Goal: Check status

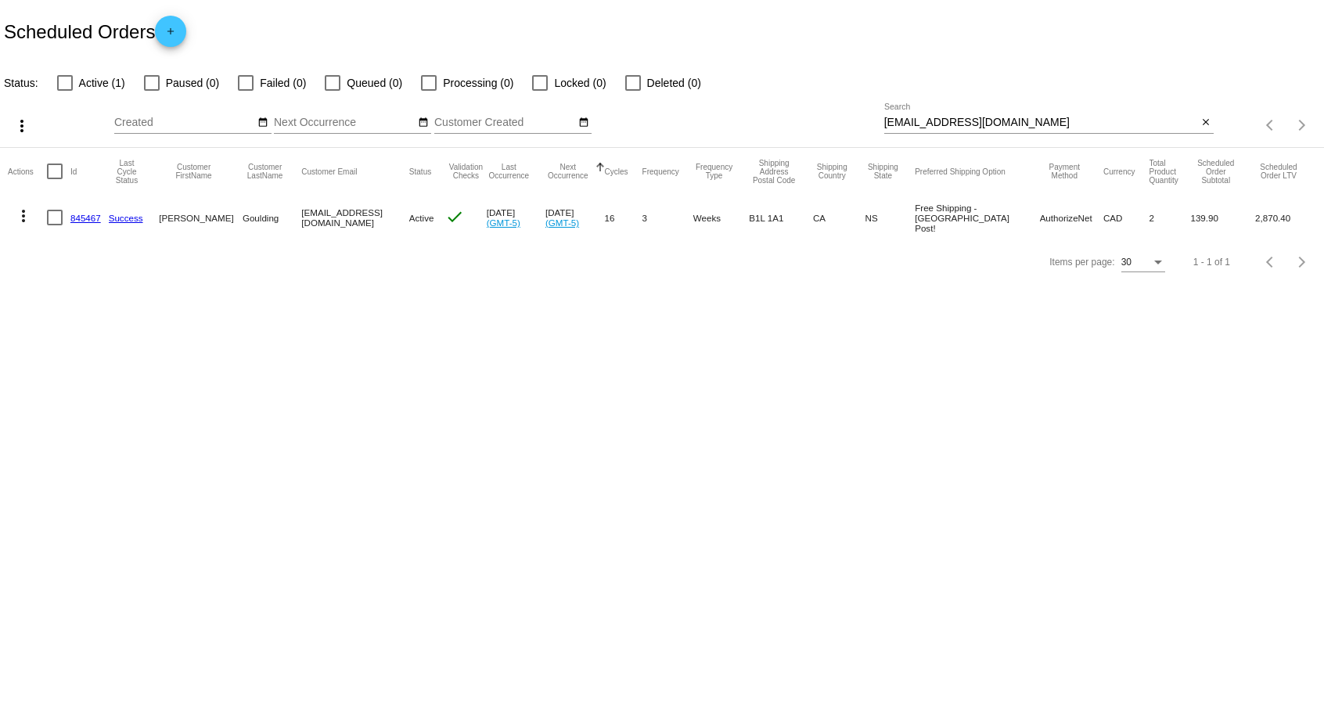
click at [1206, 127] on mat-icon "close" at bounding box center [1205, 123] width 11 height 13
click at [1204, 125] on mat-icon "search" at bounding box center [1204, 125] width 19 height 24
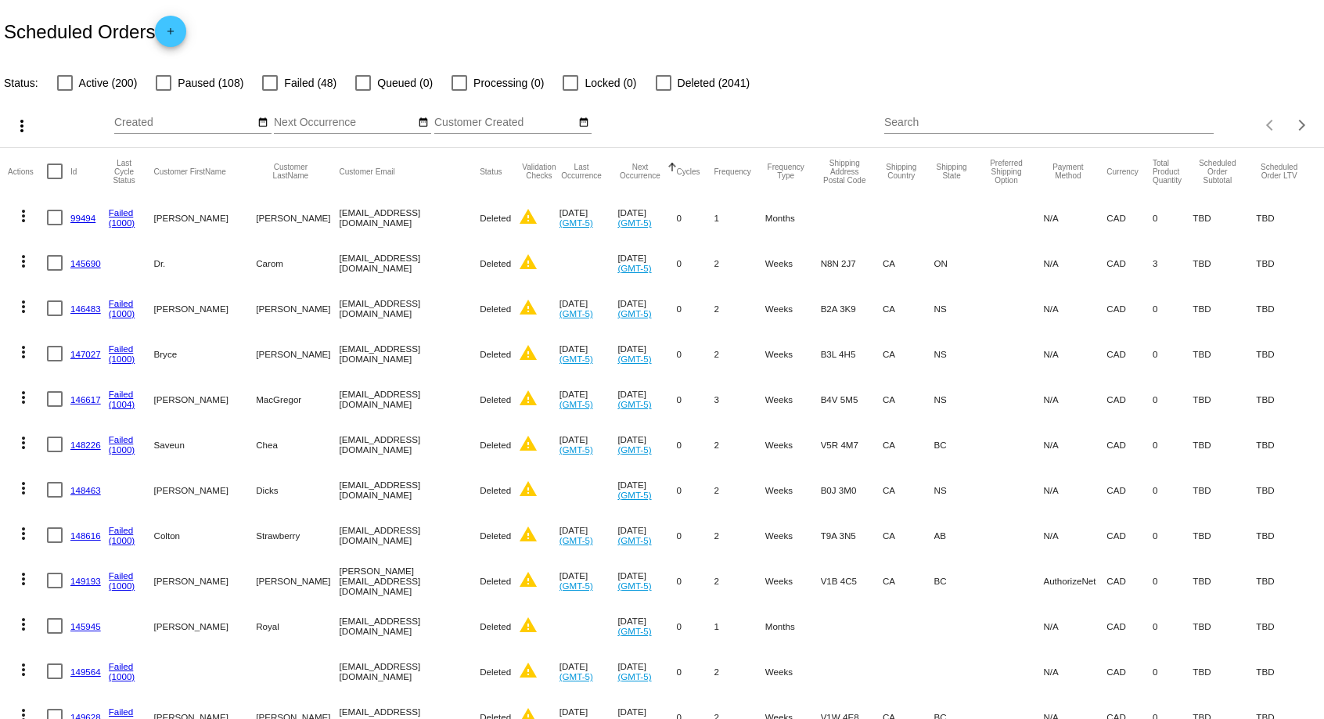
click at [923, 133] on div "Search" at bounding box center [1049, 118] width 330 height 31
click at [926, 122] on input "Search" at bounding box center [1049, 123] width 330 height 13
paste input "[EMAIL_ADDRESS][DOMAIN_NAME]"
type input "[EMAIL_ADDRESS][DOMAIN_NAME]"
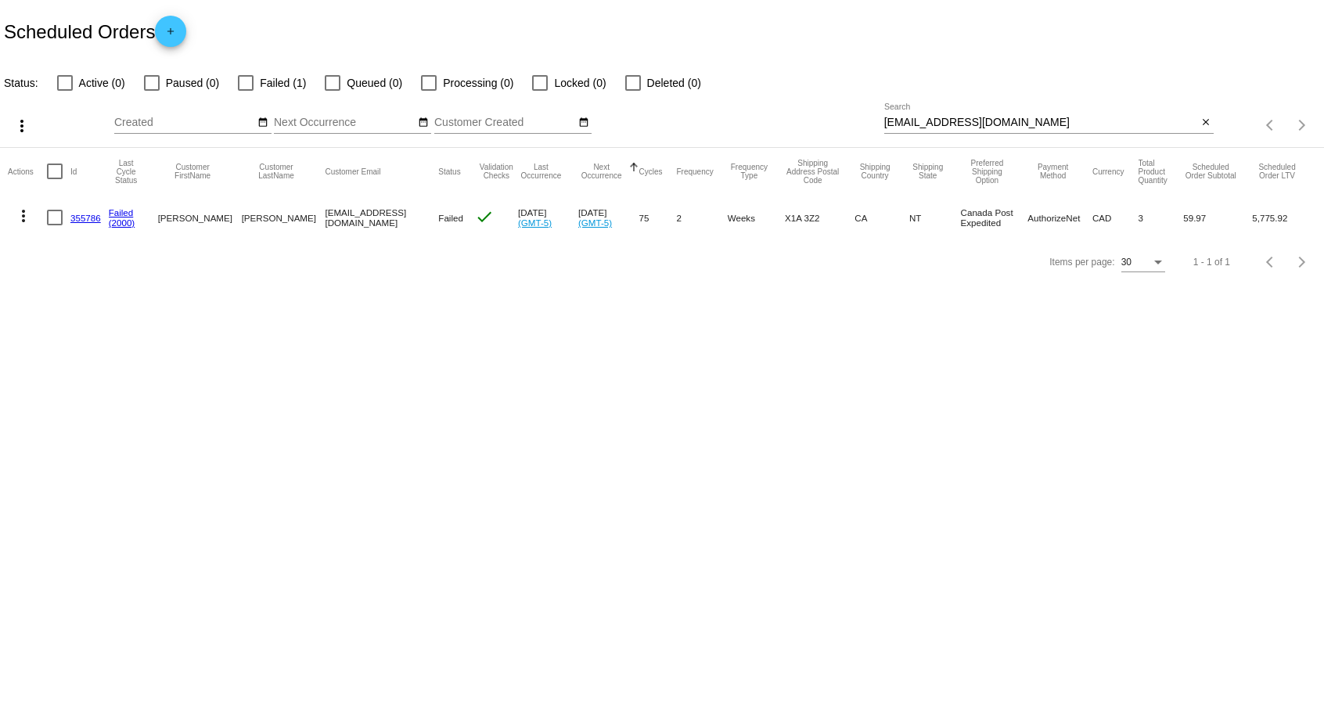
click at [274, 352] on body "Scheduled Orders add Status: Active (0) Paused (0) Failed (1) Queued (0) Proces…" at bounding box center [662, 359] width 1324 height 719
click at [29, 209] on mat-icon "more_vert" at bounding box center [23, 216] width 19 height 19
click at [223, 412] on div at bounding box center [662, 359] width 1324 height 719
click at [899, 600] on body "Scheduled Orders add Status: Active (0) Paused (0) Failed (1) Queued (0) Proces…" at bounding box center [662, 359] width 1324 height 719
